Goal: Information Seeking & Learning: Learn about a topic

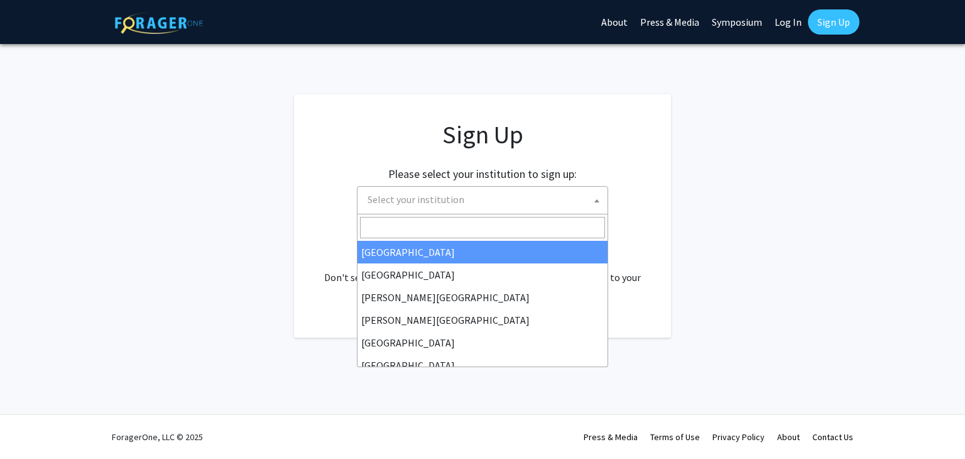
click at [516, 200] on span "Select your institution" at bounding box center [484, 200] width 245 height 26
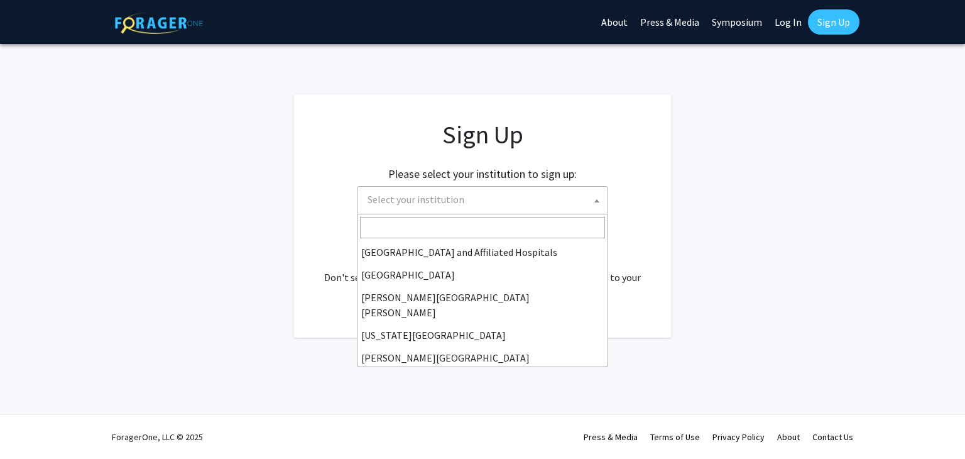
scroll to position [229, 0]
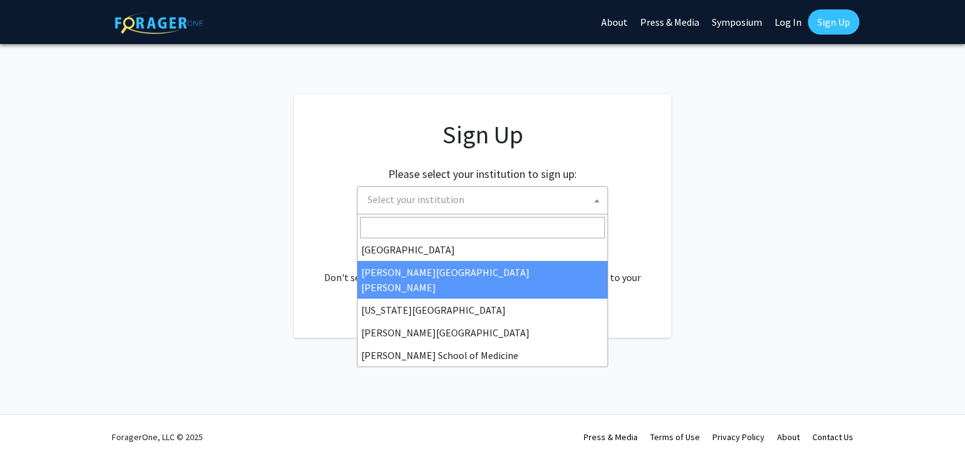
select select "1"
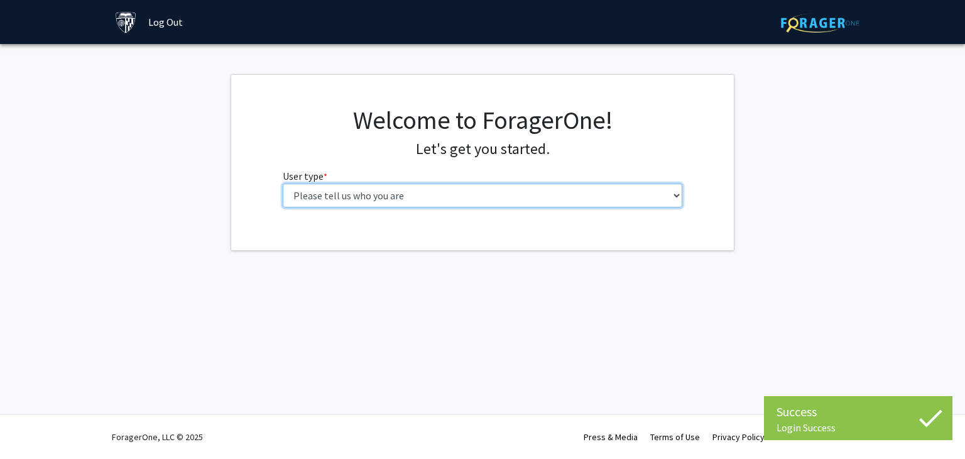
click at [535, 197] on select "Please tell us who you are Undergraduate Student Master's Student Doctoral Cand…" at bounding box center [483, 195] width 400 height 24
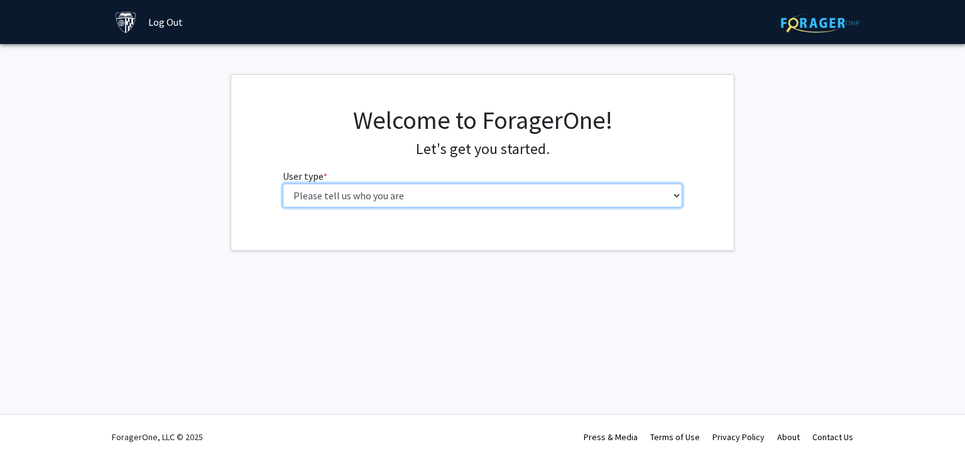
select select "1: undergrad"
click at [283, 183] on select "Please tell us who you are Undergraduate Student Master's Student Doctoral Cand…" at bounding box center [483, 195] width 400 height 24
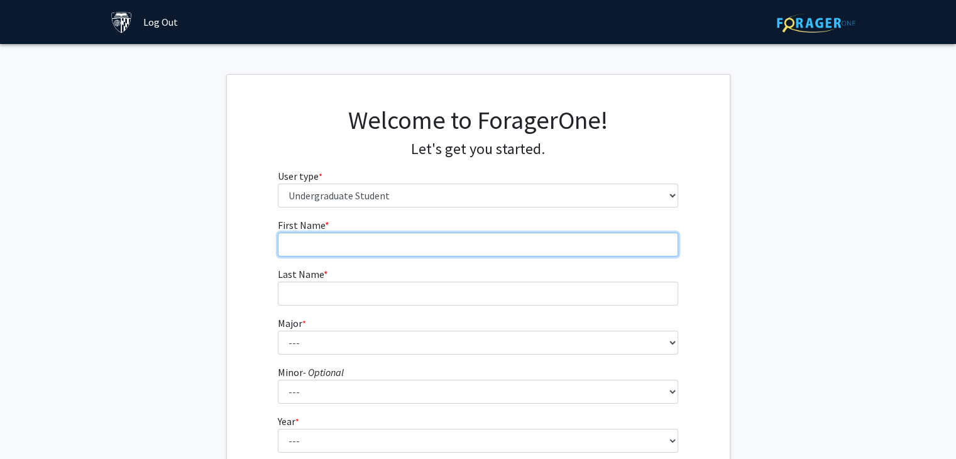
click at [505, 232] on input "First Name * required" at bounding box center [478, 244] width 400 height 24
type input "[PERSON_NAME]"
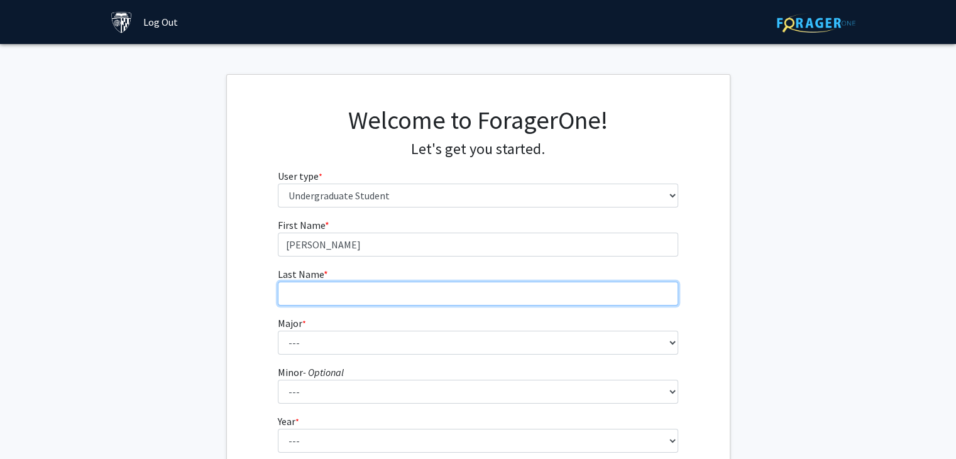
type input "[PERSON_NAME]"
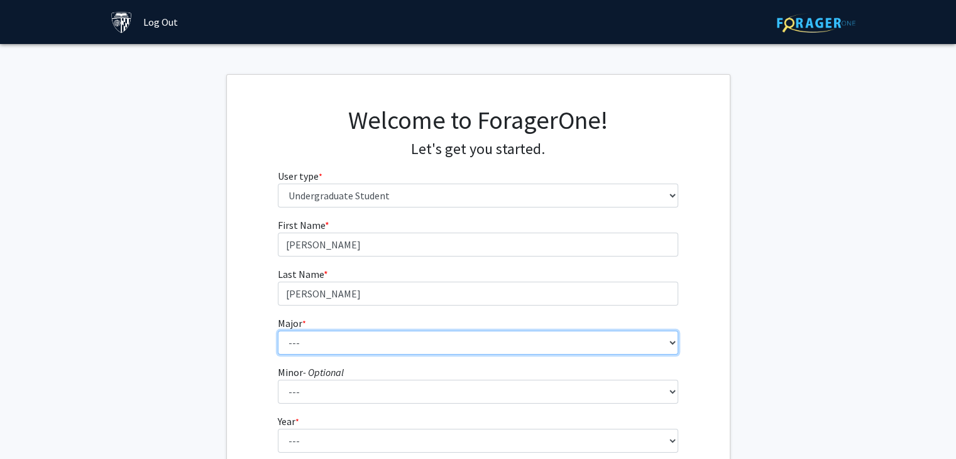
click at [376, 348] on select "--- Africana Studies Anthropology Applied Mathematics & Statistics Archaeology …" at bounding box center [478, 342] width 400 height 24
select select "40: 54"
click at [278, 330] on select "--- Africana Studies Anthropology Applied Mathematics & Statistics Archaeology …" at bounding box center [478, 342] width 400 height 24
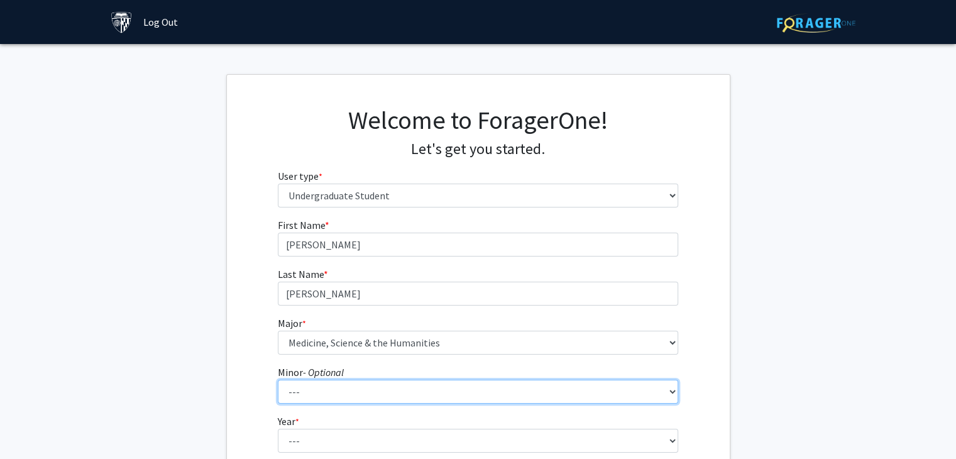
click at [352, 398] on select "--- Accounting and Financial Management Africana Studies Anthropology Applied M…" at bounding box center [478, 391] width 400 height 24
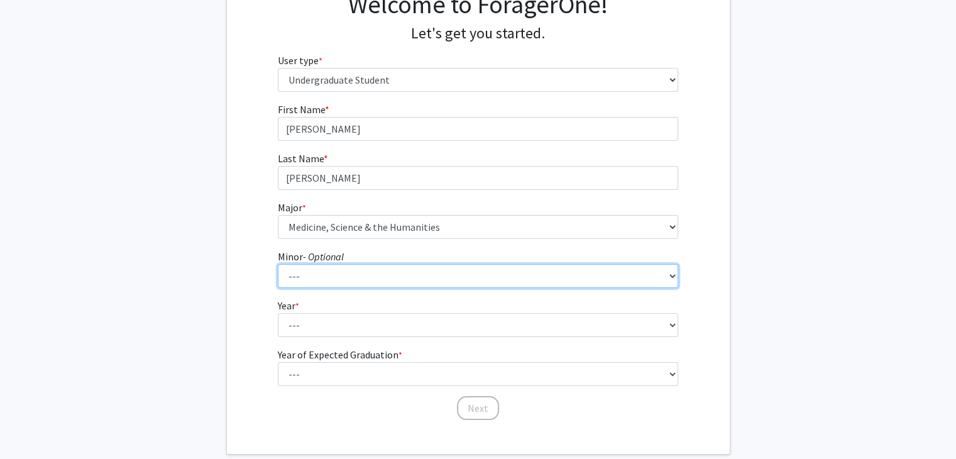
scroll to position [183, 0]
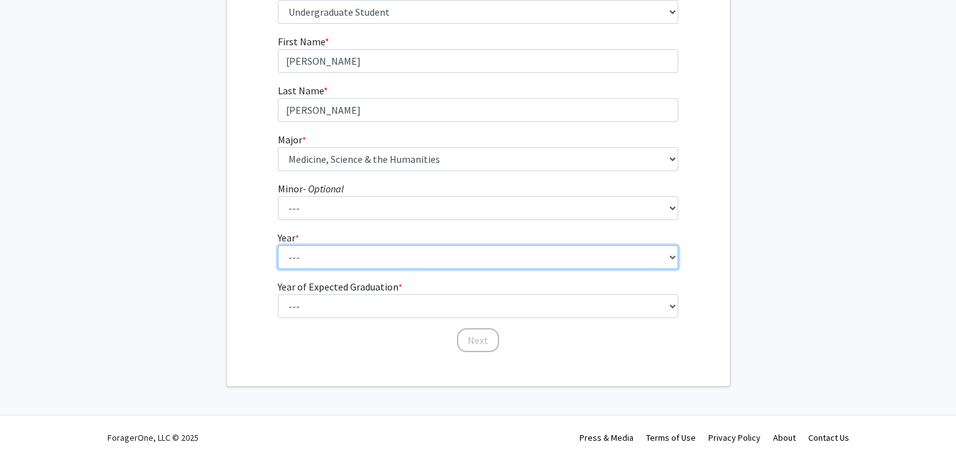
click at [352, 259] on select "--- First-year Sophomore Junior Senior Postbaccalaureate Certificate" at bounding box center [478, 257] width 400 height 24
select select "4: senior"
click at [278, 245] on select "--- First-year Sophomore Junior Senior Postbaccalaureate Certificate" at bounding box center [478, 257] width 400 height 24
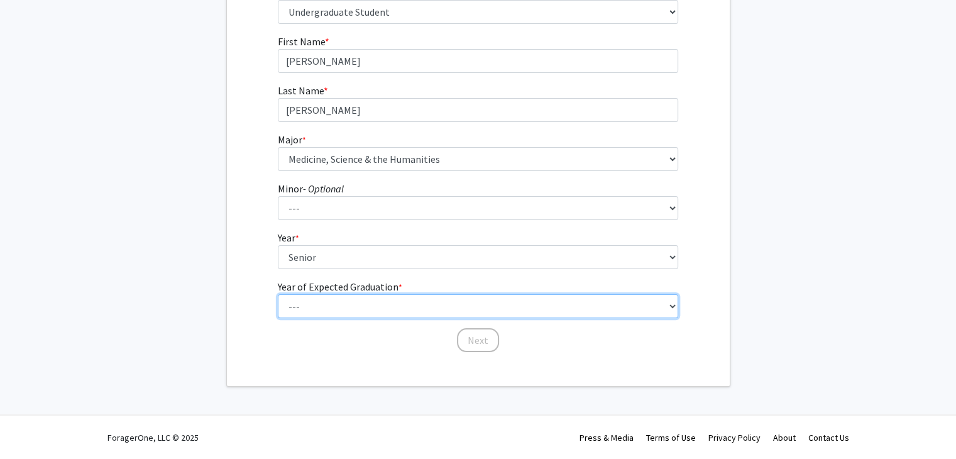
click at [388, 309] on select "--- 2025 2026 2027 2028 2029 2030 2031 2032 2033 2034" at bounding box center [478, 306] width 400 height 24
select select "2: 2026"
click at [278, 294] on select "--- 2025 2026 2027 2028 2029 2030 2031 2032 2033 2034" at bounding box center [478, 306] width 400 height 24
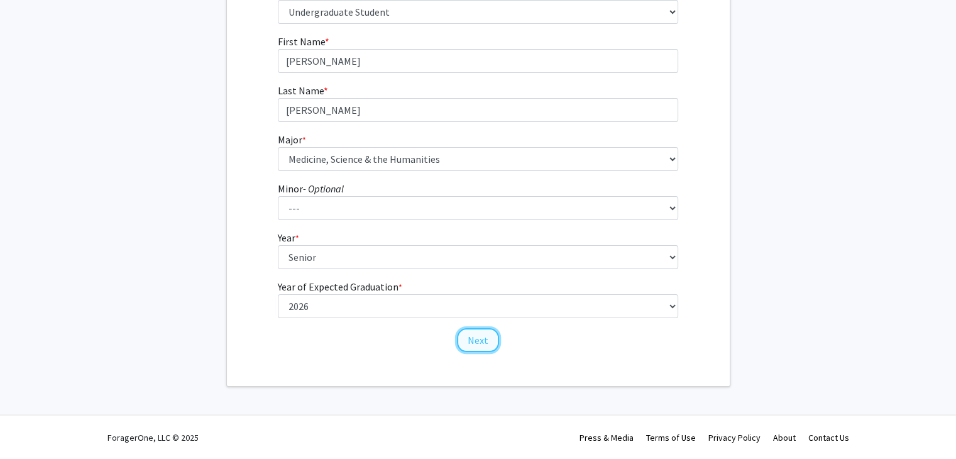
click at [480, 330] on button "Next" at bounding box center [478, 340] width 42 height 24
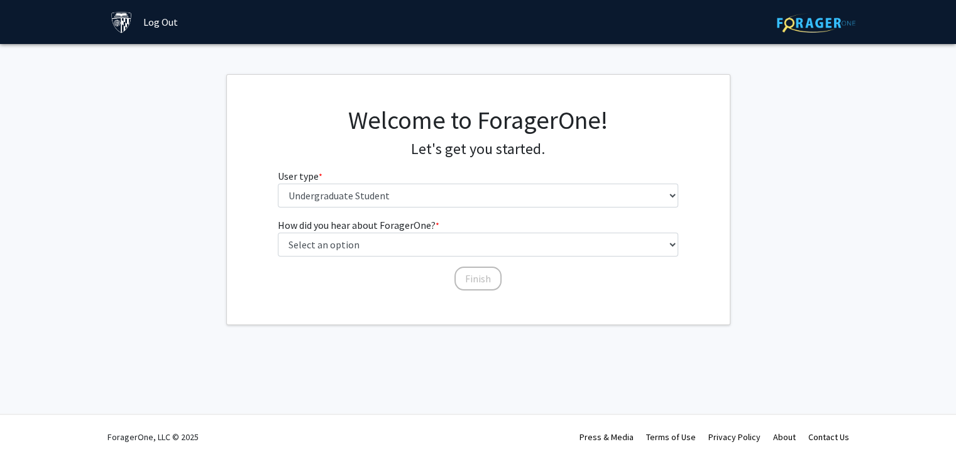
scroll to position [0, 0]
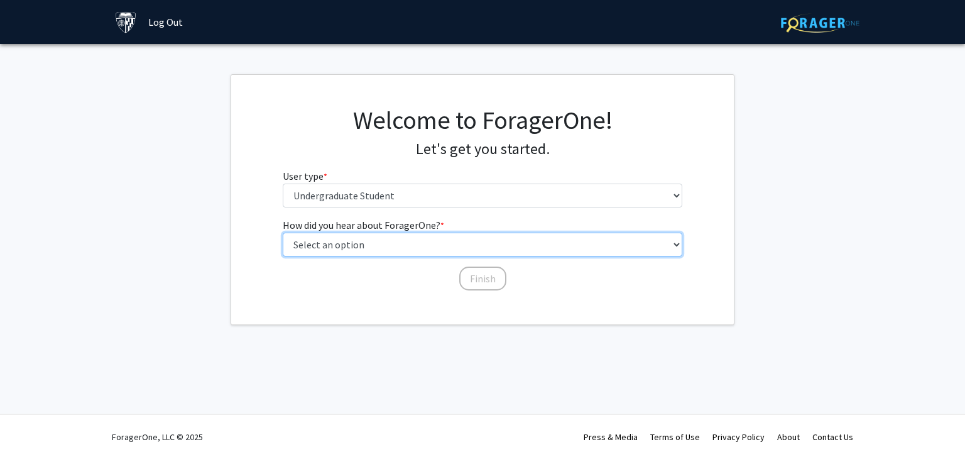
click at [406, 256] on select "Select an option Peer/student recommendation Faculty/staff recommendation Unive…" at bounding box center [483, 244] width 400 height 24
select select "3: university_website"
click at [283, 232] on select "Select an option Peer/student recommendation Faculty/staff recommendation Unive…" at bounding box center [483, 244] width 400 height 24
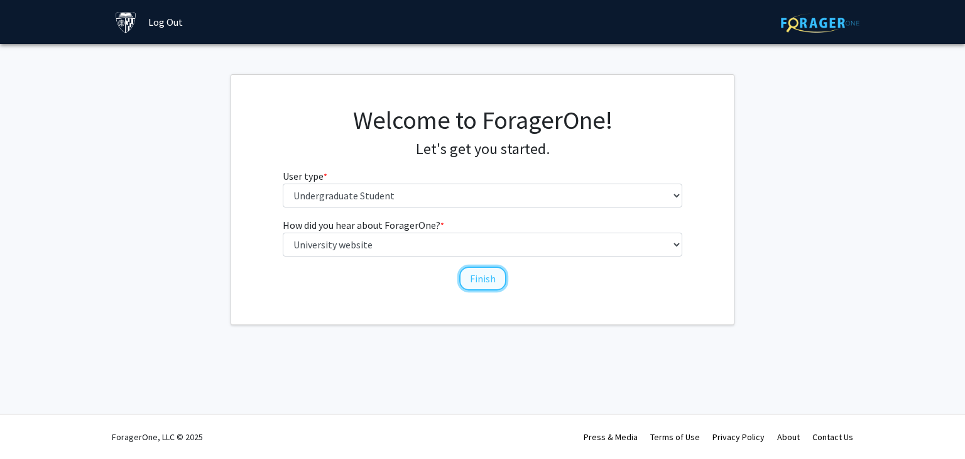
click at [484, 281] on button "Finish" at bounding box center [482, 278] width 47 height 24
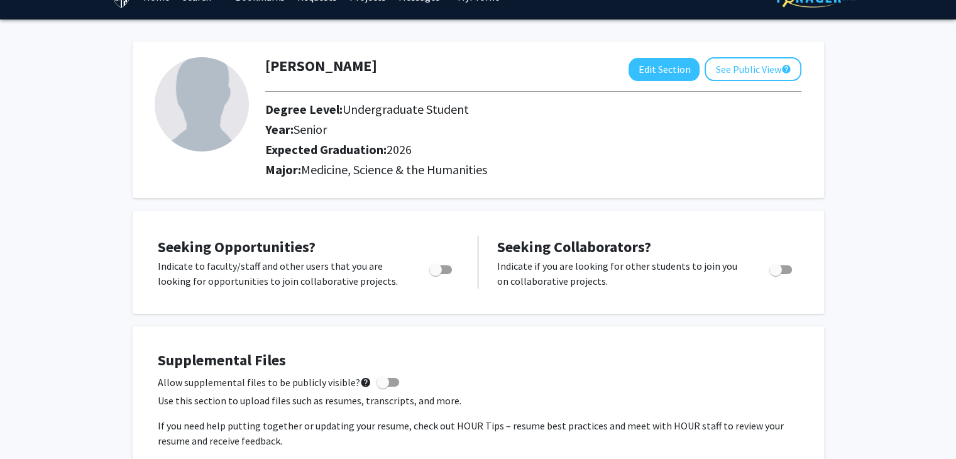
scroll to position [21, 0]
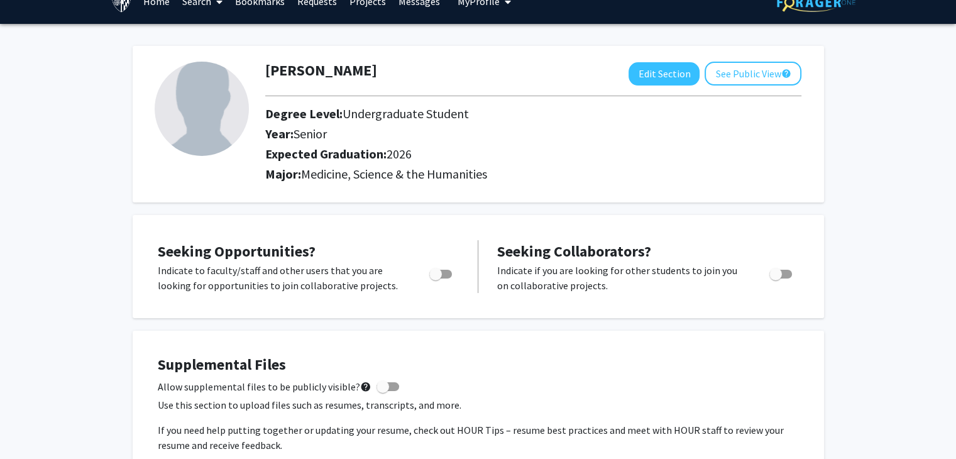
click at [200, 106] on img at bounding box center [202, 109] width 94 height 94
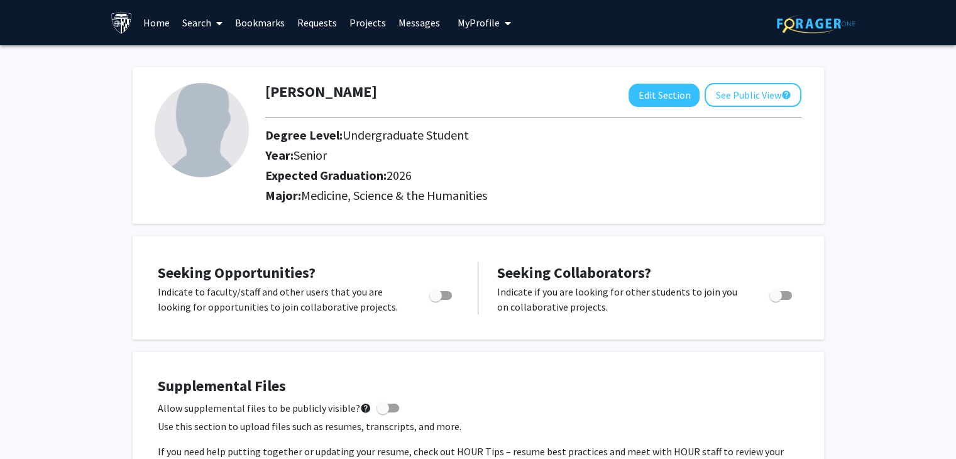
click at [161, 24] on link "Home" at bounding box center [156, 23] width 39 height 44
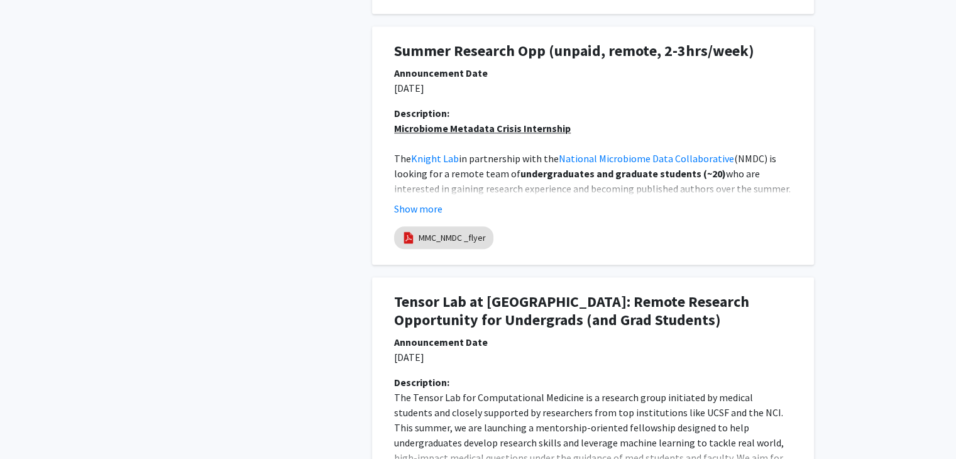
scroll to position [950, 0]
click at [434, 211] on button "Show more" at bounding box center [418, 207] width 48 height 15
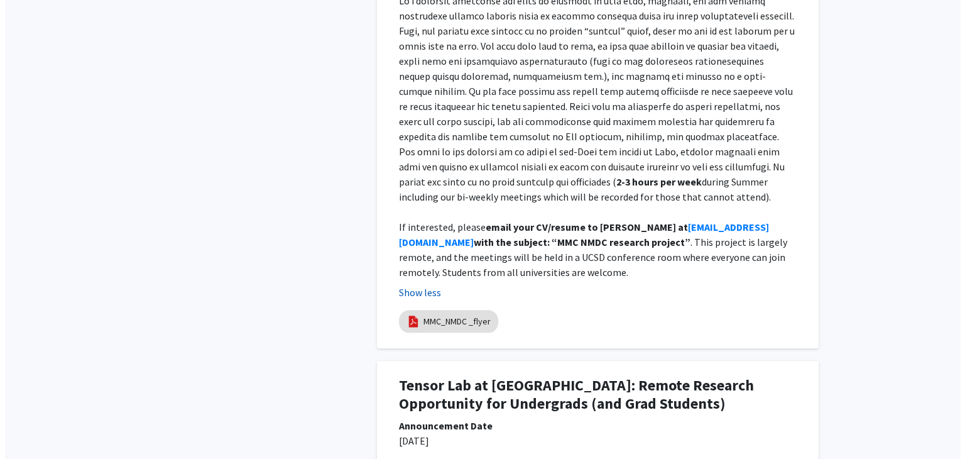
scroll to position [1450, 0]
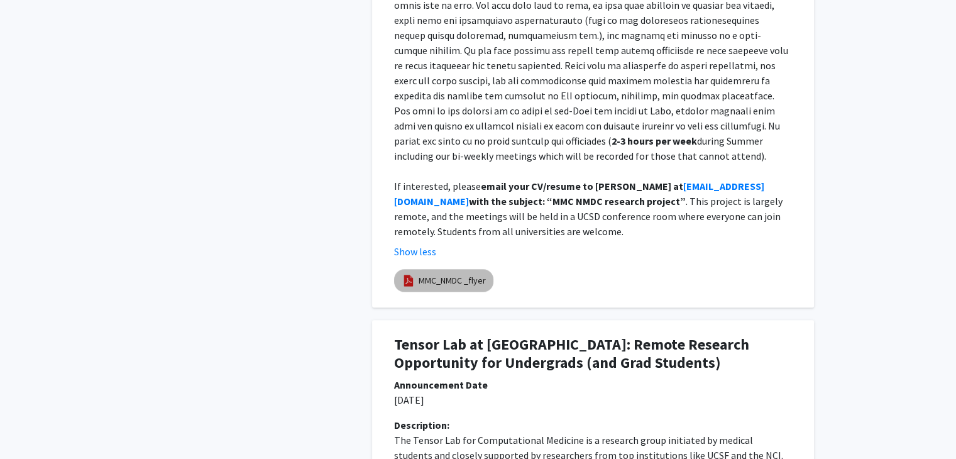
click at [442, 274] on link "MMC_NMDC _flyer" at bounding box center [451, 280] width 67 height 13
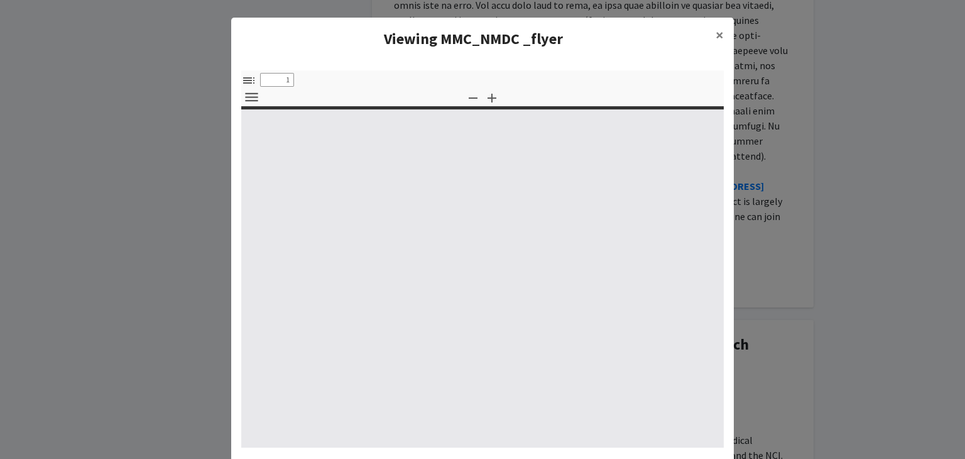
select select "custom"
type input "0"
select select "custom"
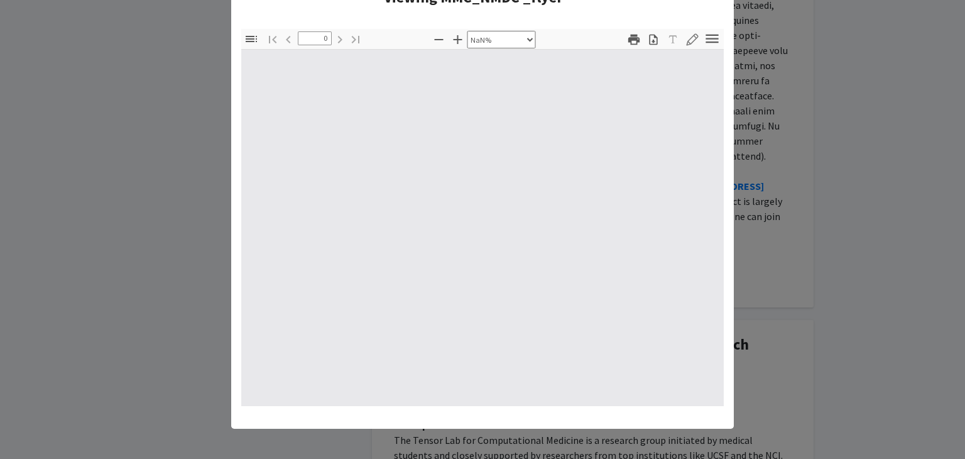
scroll to position [0, 0]
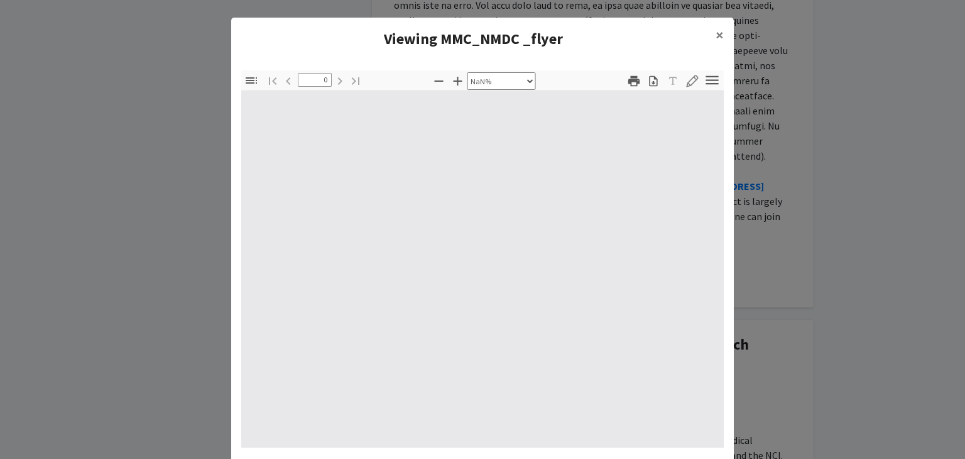
type input "1"
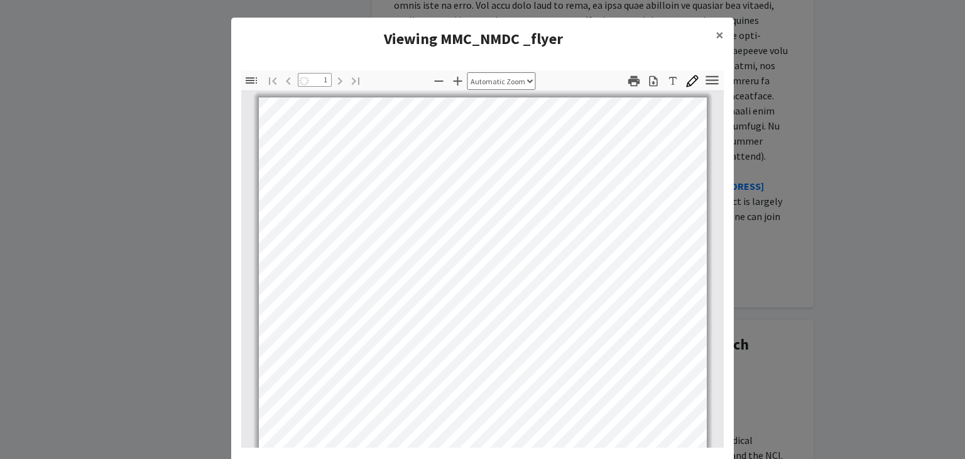
select select "auto"
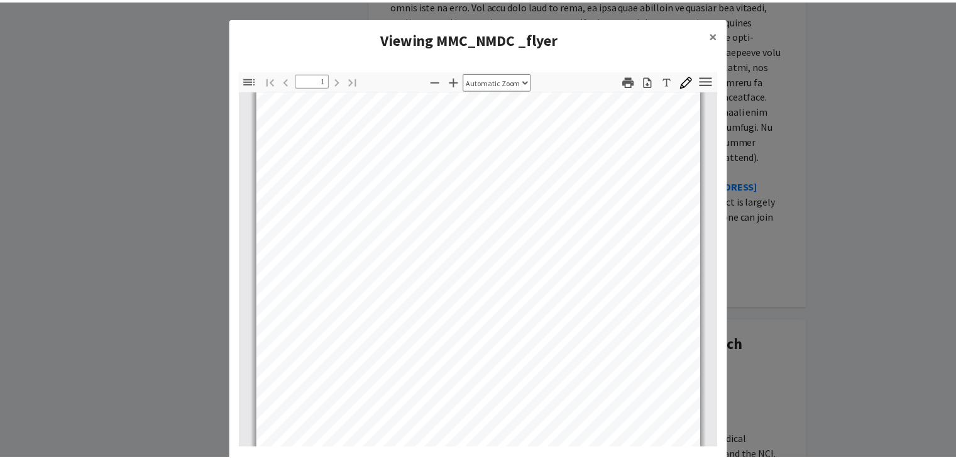
scroll to position [235, 0]
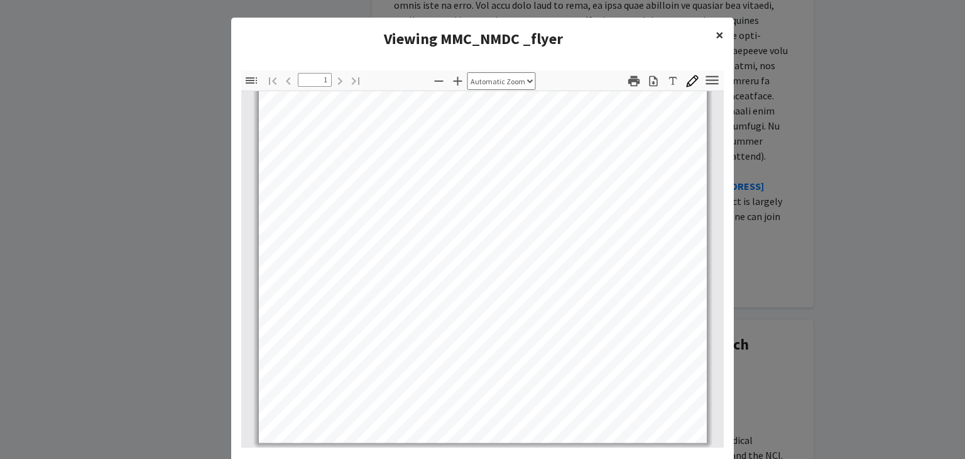
click at [716, 36] on span "×" at bounding box center [720, 34] width 8 height 19
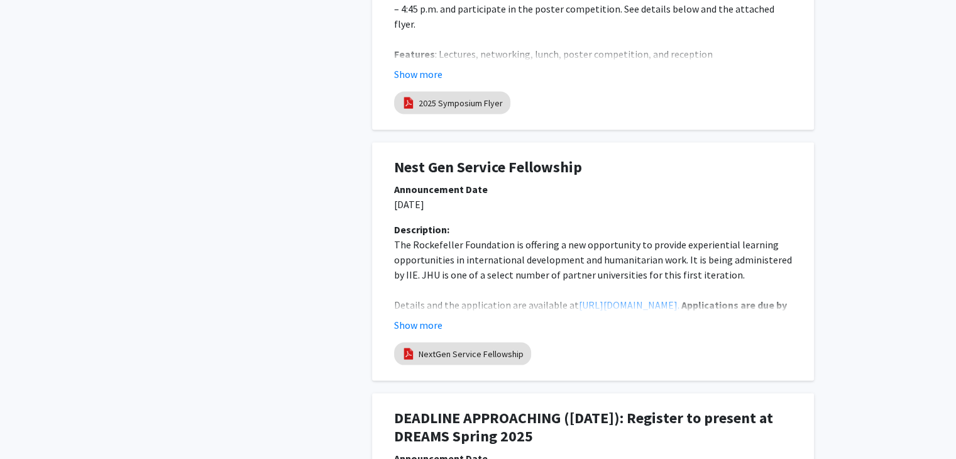
scroll to position [2397, 0]
click at [411, 317] on button "Show more" at bounding box center [418, 324] width 48 height 15
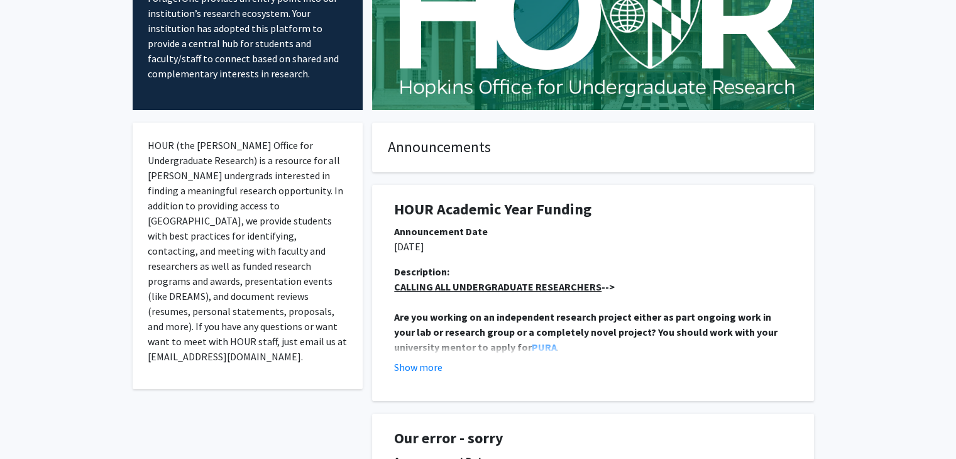
scroll to position [0, 0]
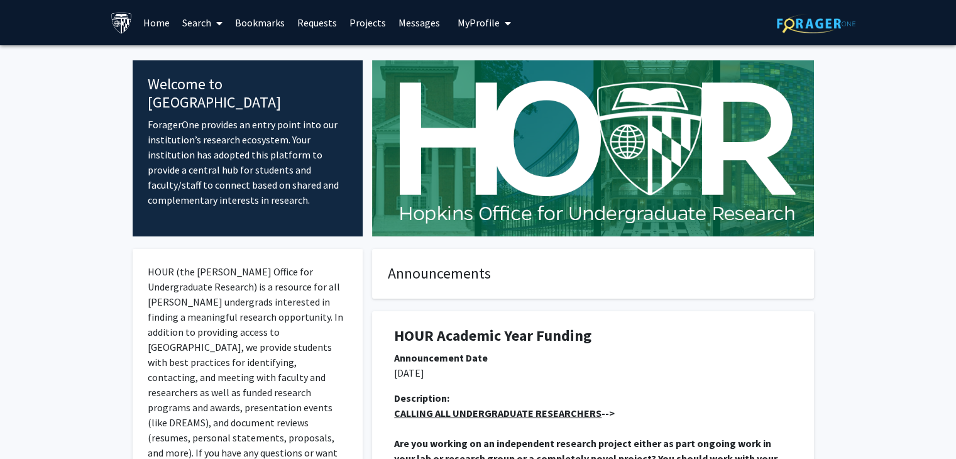
click at [193, 23] on link "Search" at bounding box center [202, 23] width 53 height 44
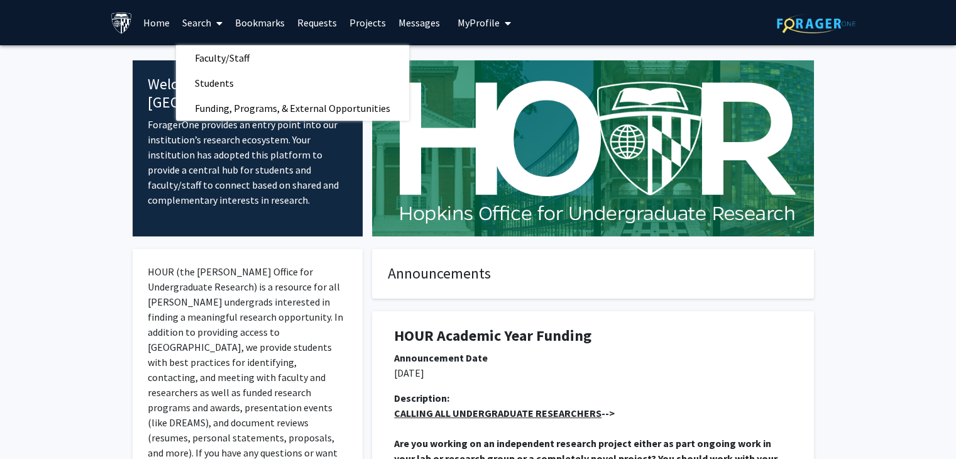
click at [193, 23] on link "Search" at bounding box center [202, 23] width 53 height 44
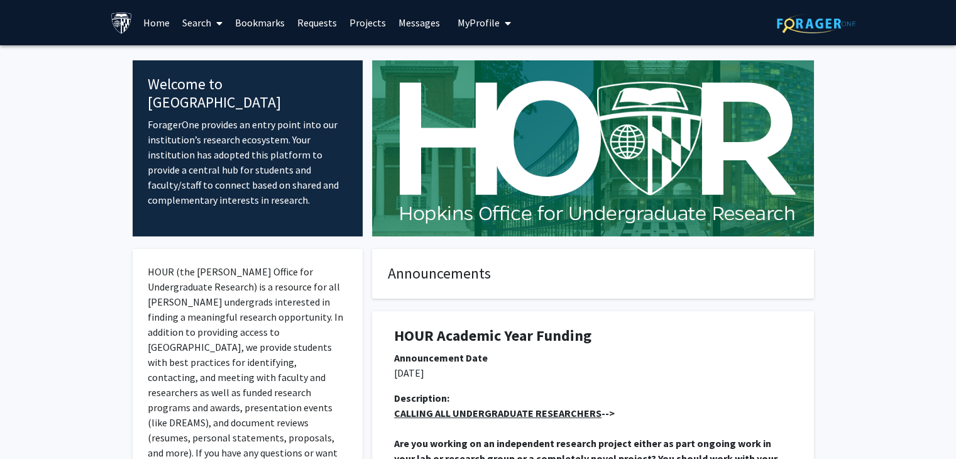
click at [359, 27] on link "Projects" at bounding box center [367, 23] width 49 height 44
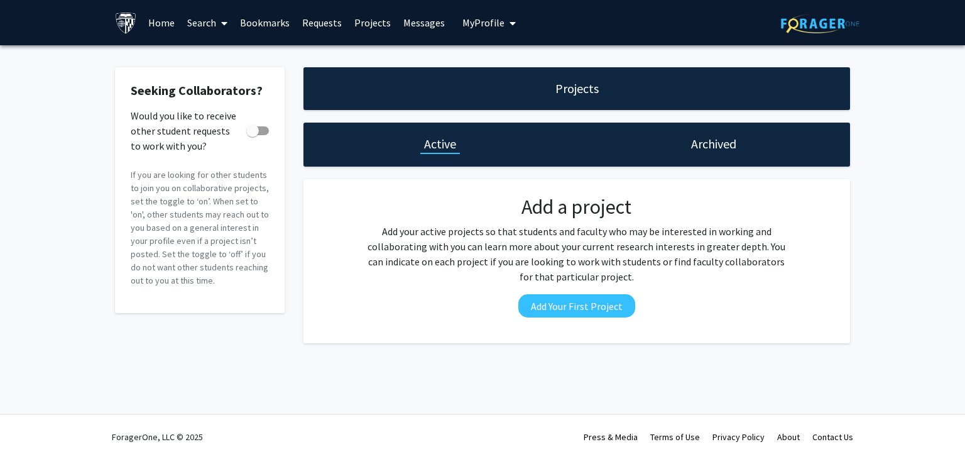
click at [322, 23] on link "Requests" at bounding box center [322, 23] width 52 height 44
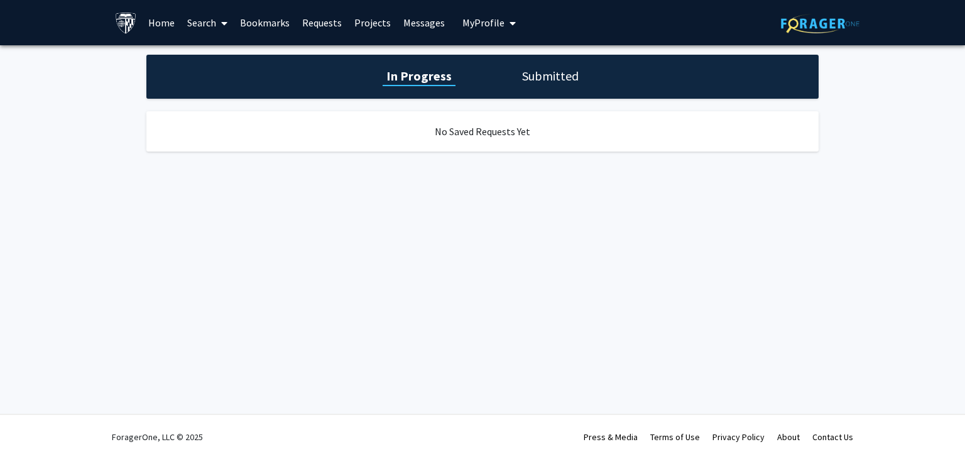
click at [173, 23] on link "Home" at bounding box center [161, 23] width 39 height 44
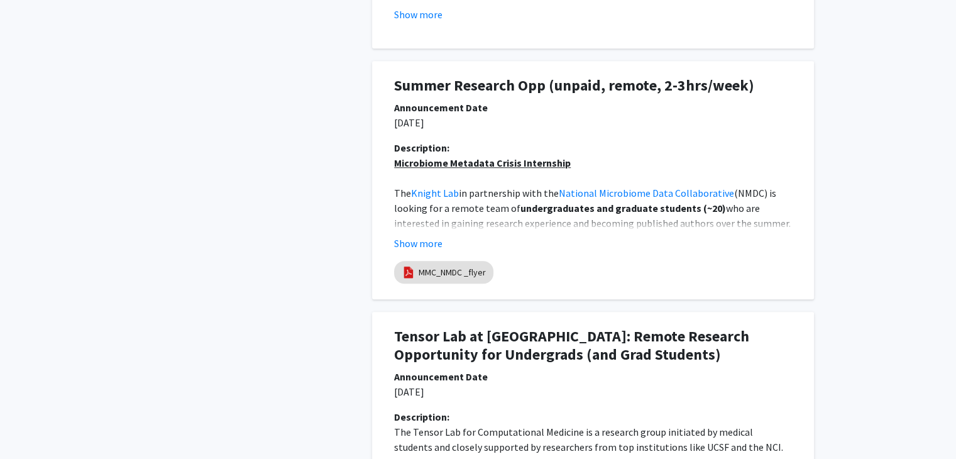
scroll to position [917, 0]
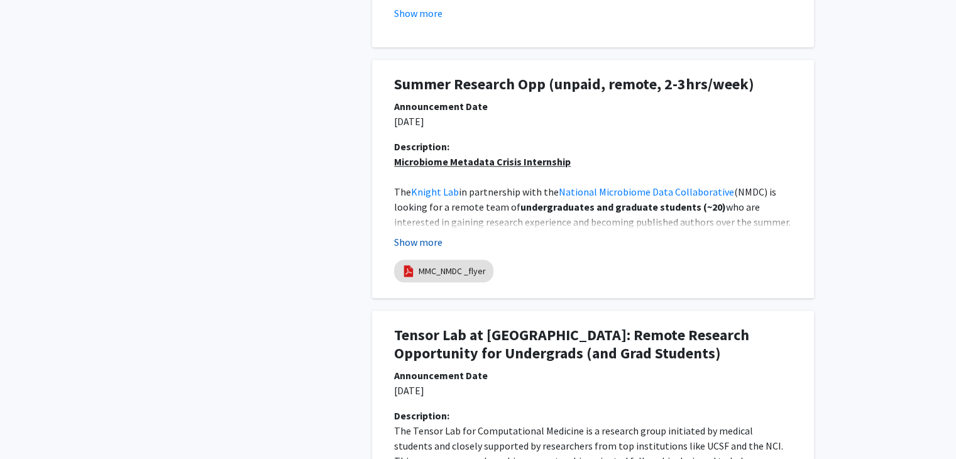
click at [429, 242] on button "Show more" at bounding box center [418, 241] width 48 height 15
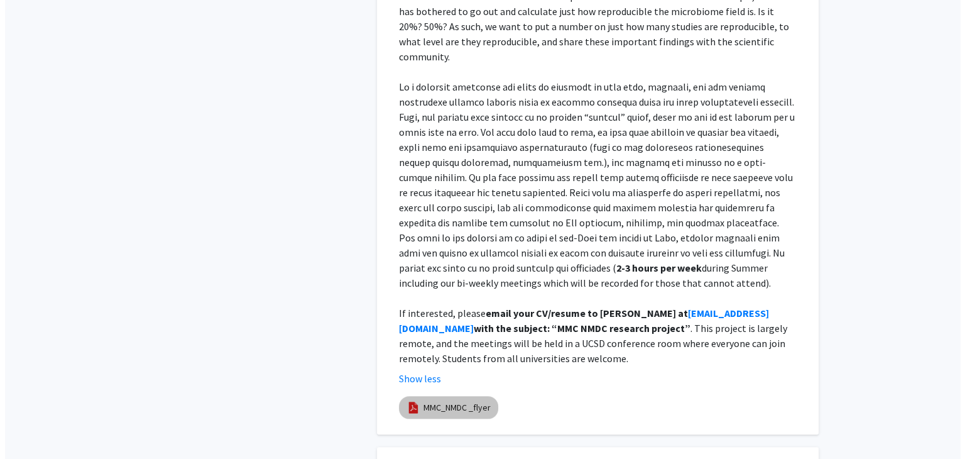
scroll to position [1356, 0]
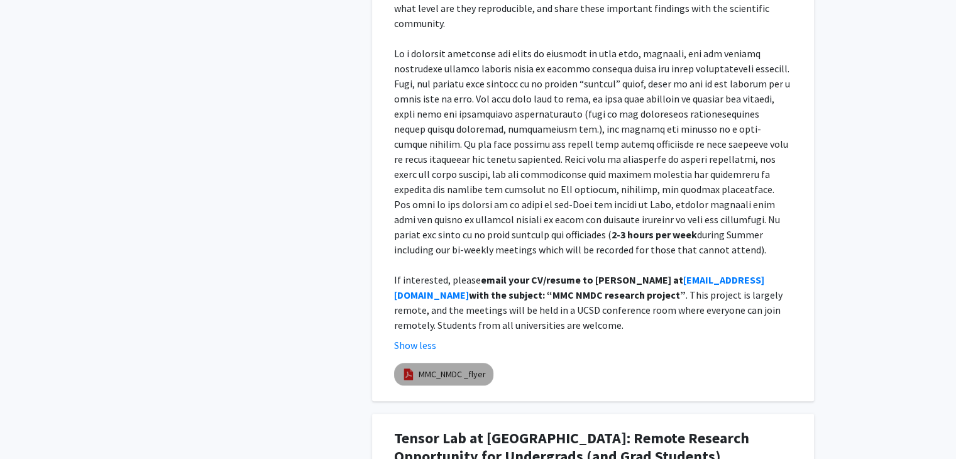
click at [445, 368] on link "MMC_NMDC _flyer" at bounding box center [451, 374] width 67 height 13
select select "custom"
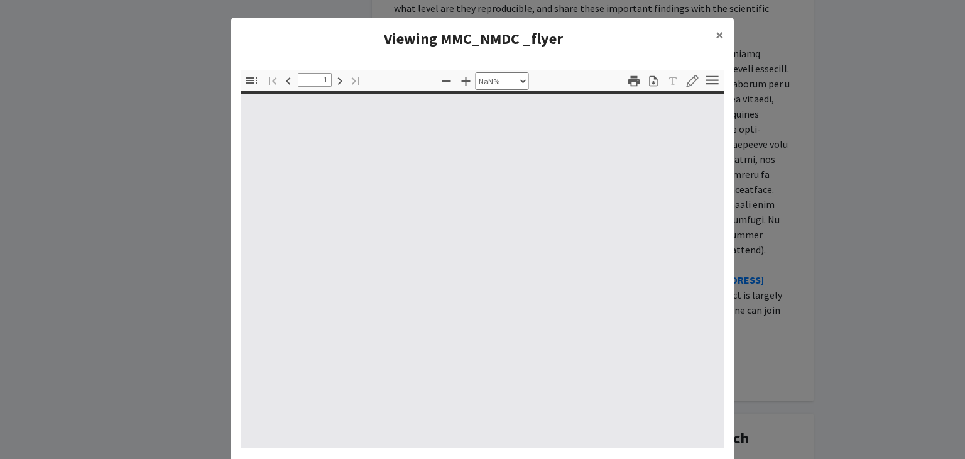
type input "0"
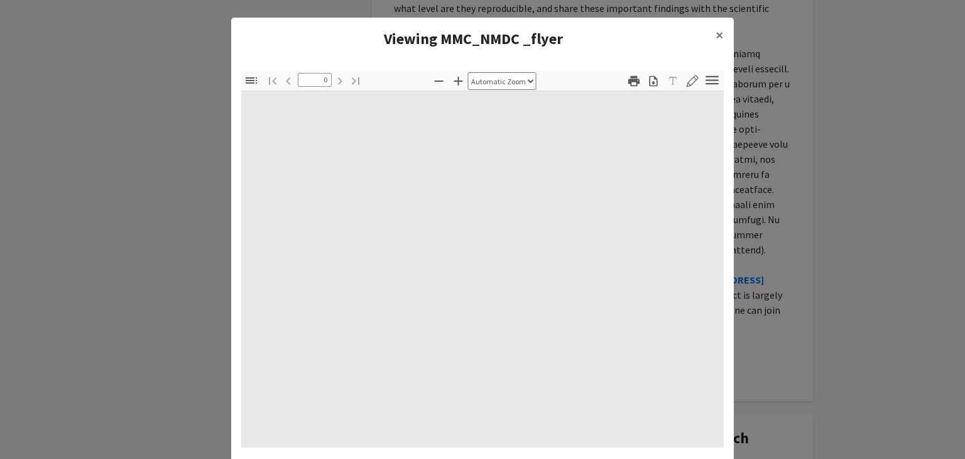
select select "custom"
type input "1"
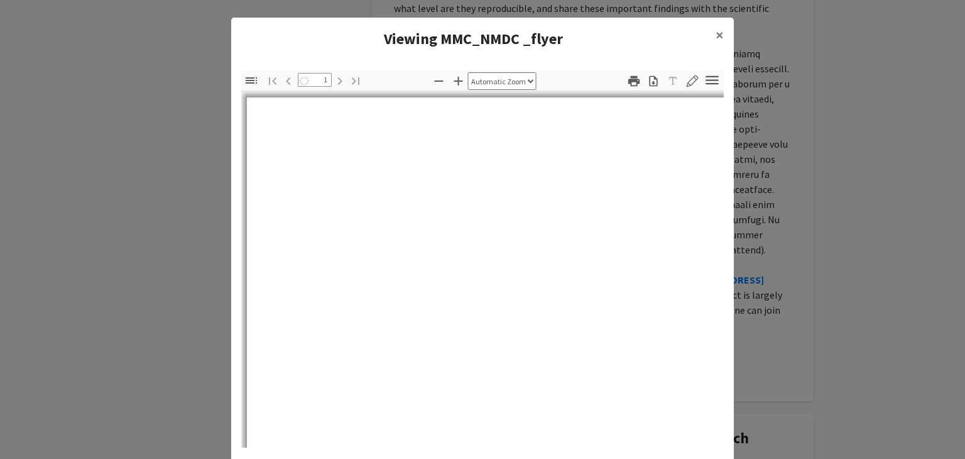
select select "auto"
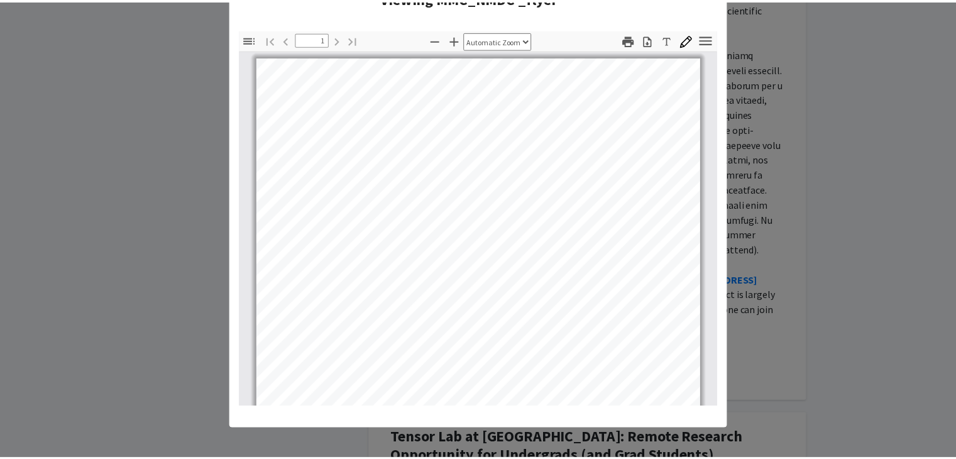
scroll to position [0, 0]
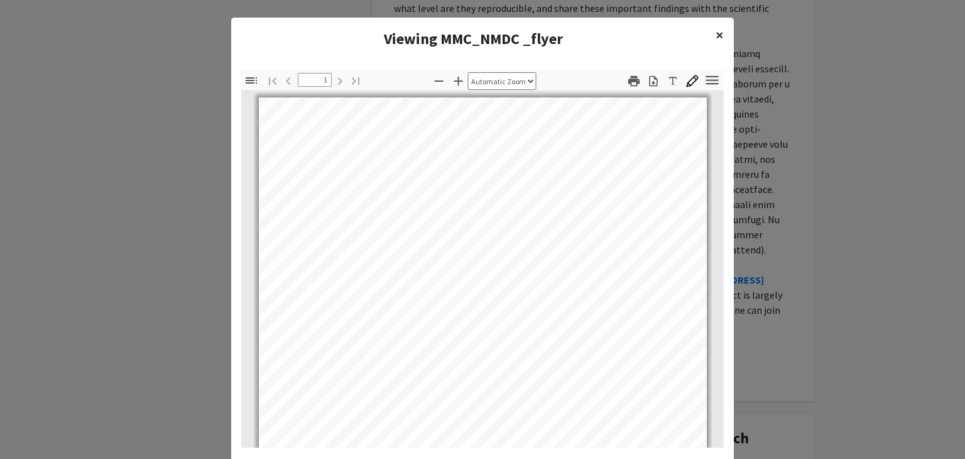
click at [716, 35] on span "×" at bounding box center [720, 34] width 8 height 19
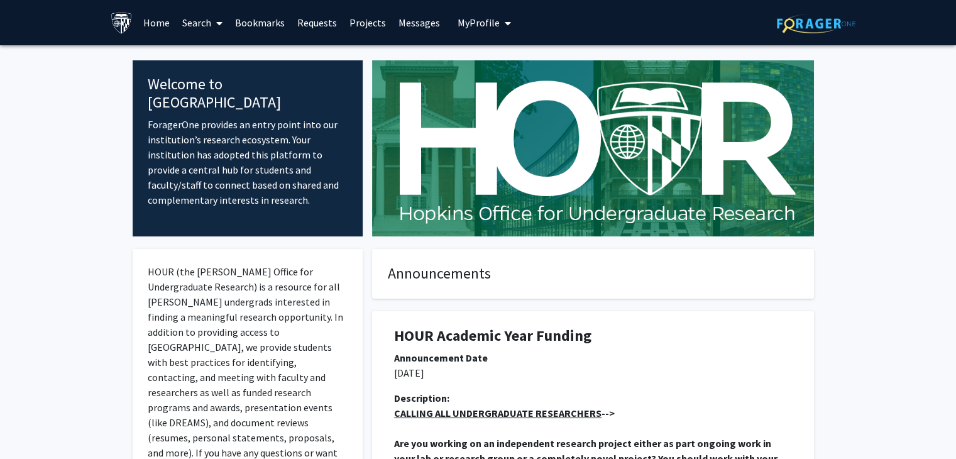
click at [204, 19] on link "Search" at bounding box center [202, 23] width 53 height 44
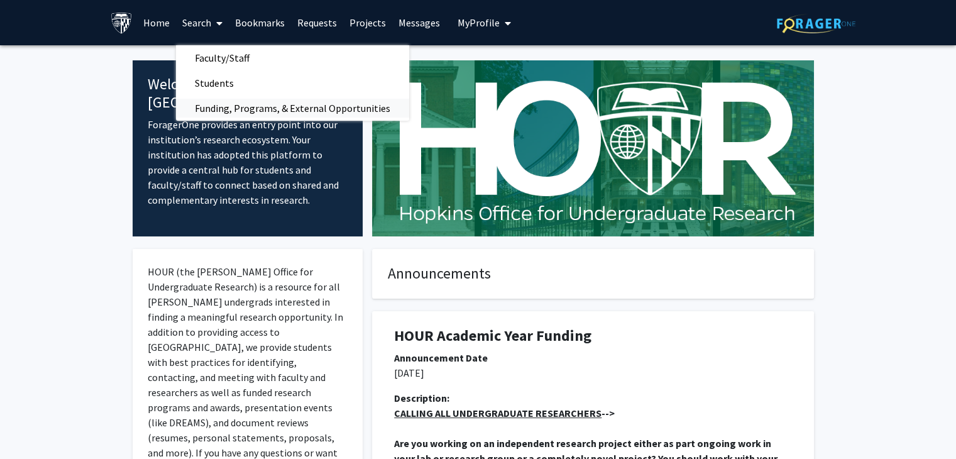
click at [219, 105] on span "Funding, Programs, & External Opportunities" at bounding box center [292, 107] width 233 height 25
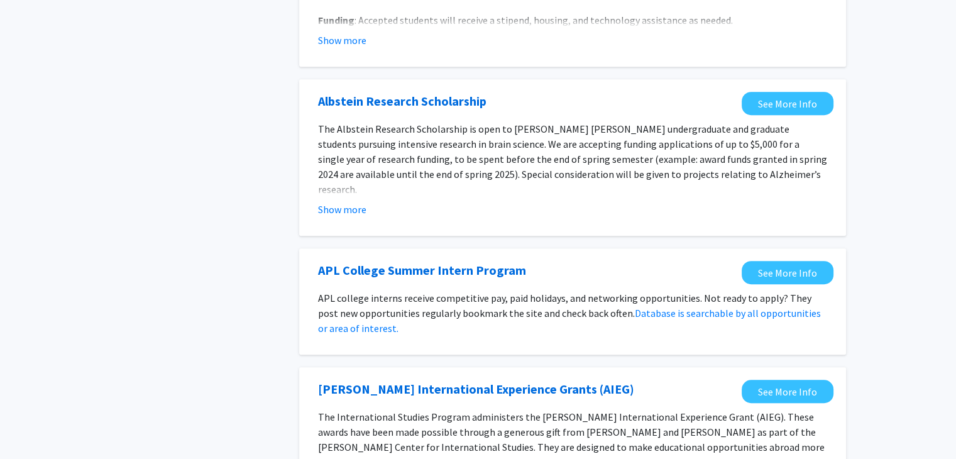
scroll to position [1427, 0]
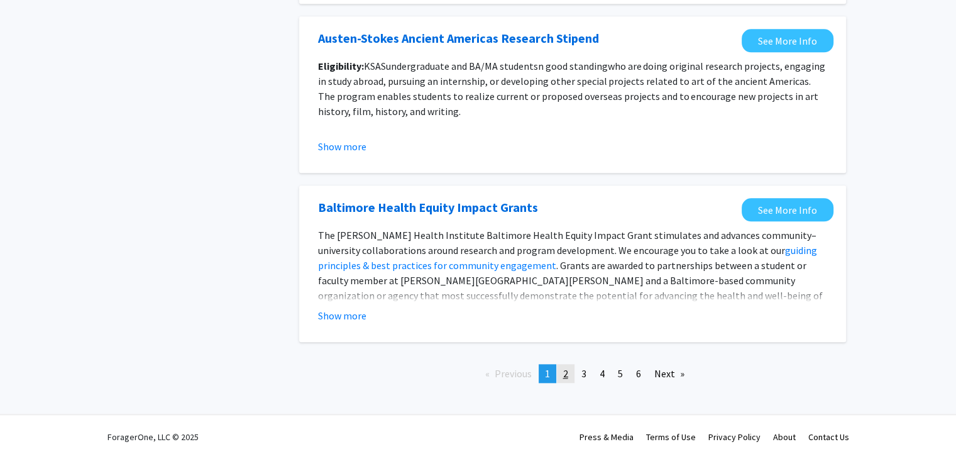
click at [557, 373] on link "page 2" at bounding box center [566, 373] width 18 height 19
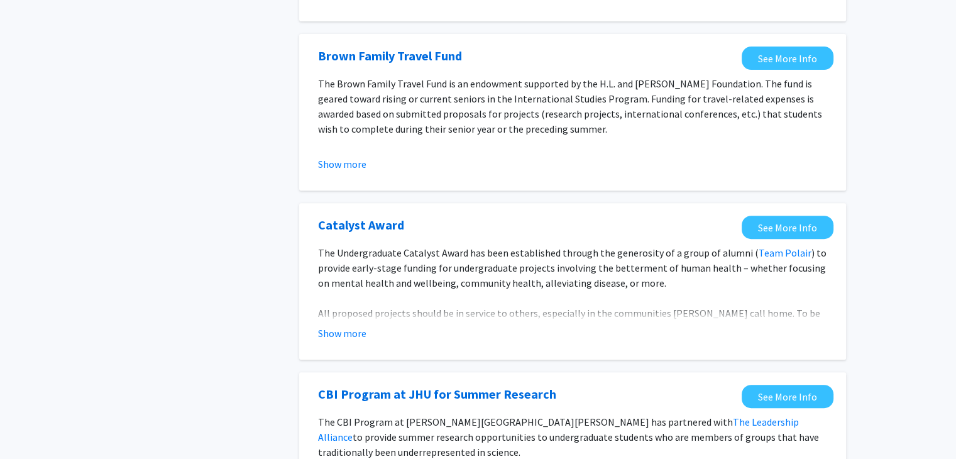
scroll to position [432, 0]
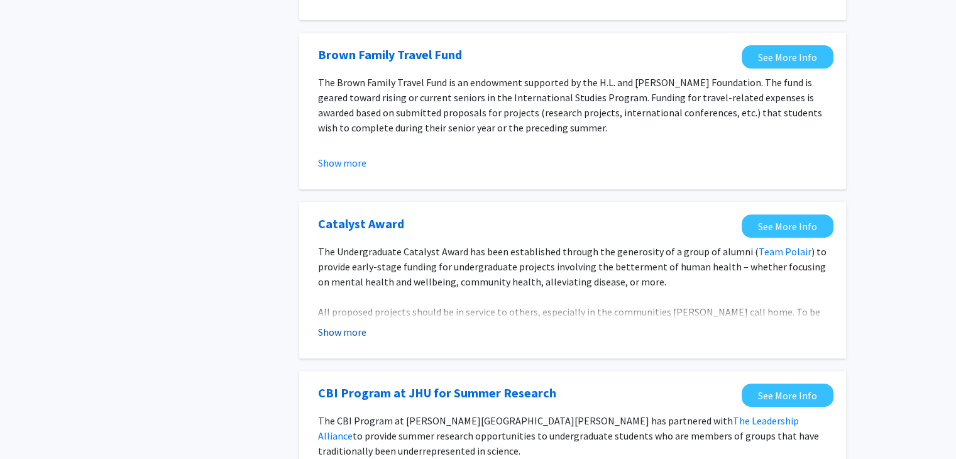
click at [342, 325] on button "Show more" at bounding box center [342, 331] width 48 height 15
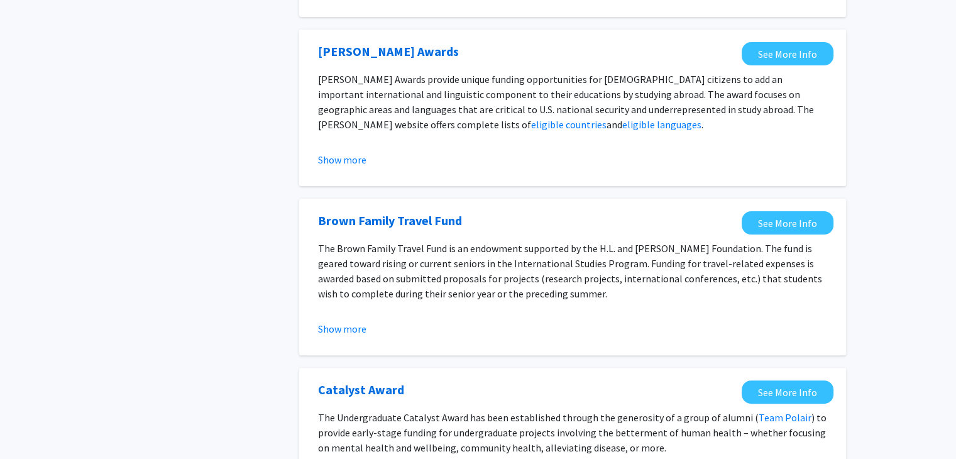
scroll to position [0, 0]
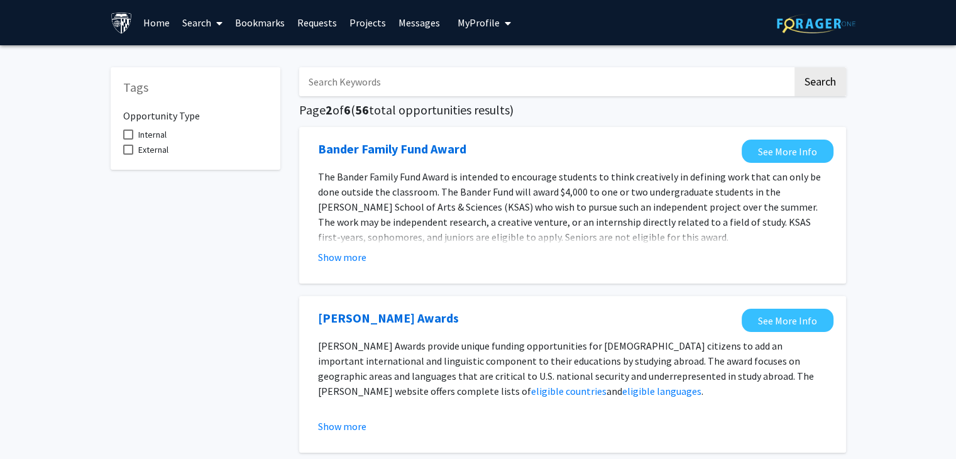
click at [156, 11] on link "Home" at bounding box center [156, 23] width 39 height 44
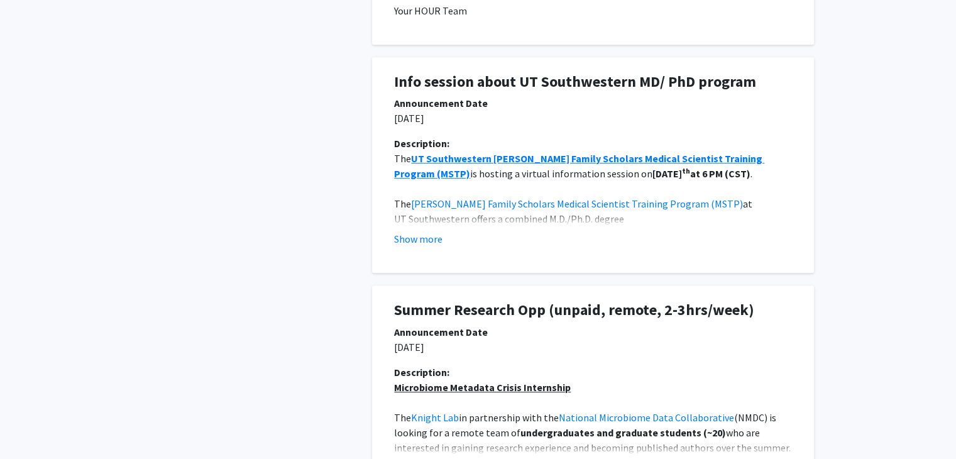
scroll to position [690, 0]
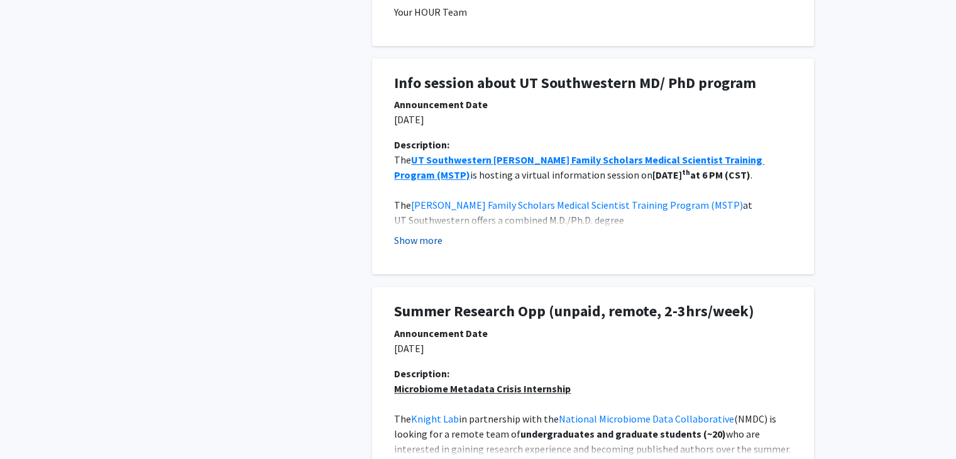
click at [431, 242] on button "Show more" at bounding box center [418, 239] width 48 height 15
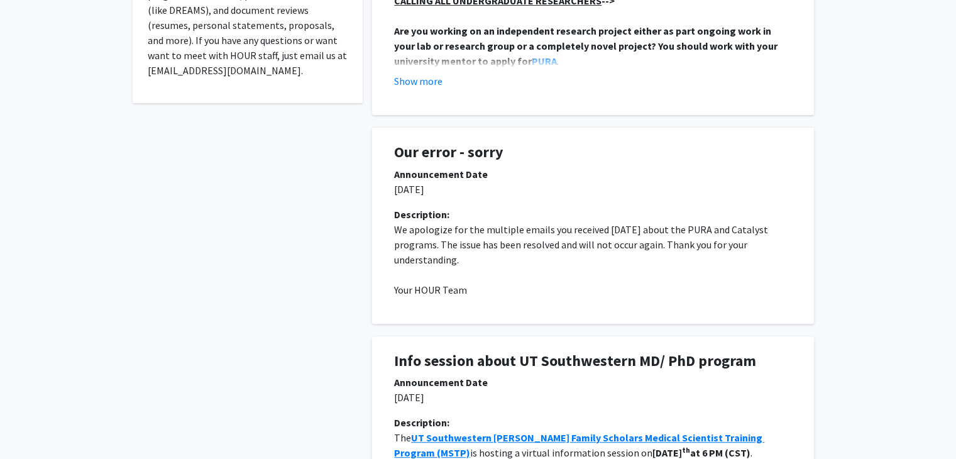
scroll to position [0, 0]
